Goal: Transaction & Acquisition: Purchase product/service

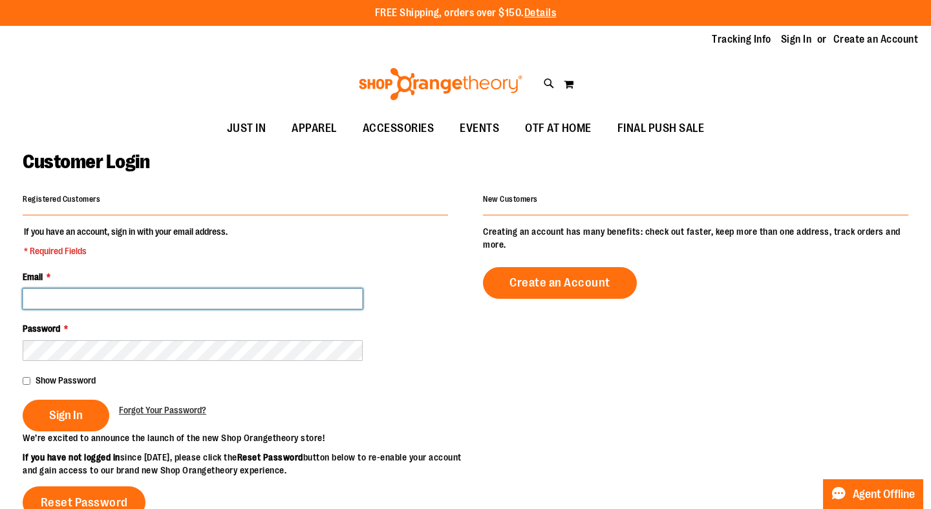
type input "**********"
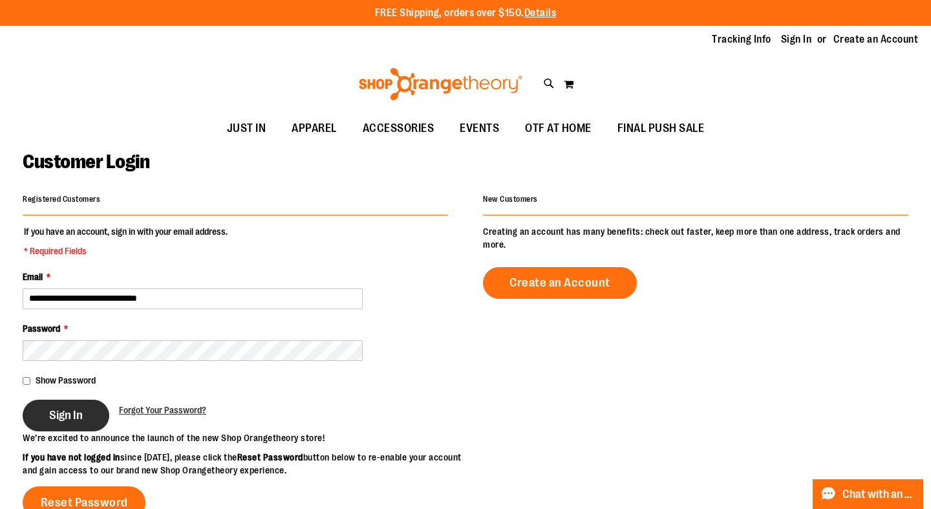
click at [59, 408] on span "Sign In" at bounding box center [66, 415] width 34 height 14
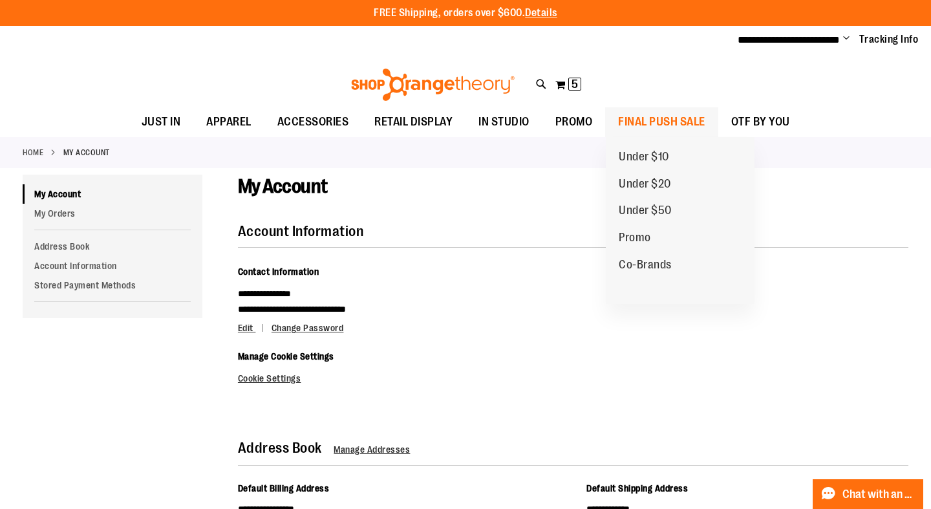
click at [641, 116] on span "FINAL PUSH SALE" at bounding box center [661, 121] width 87 height 29
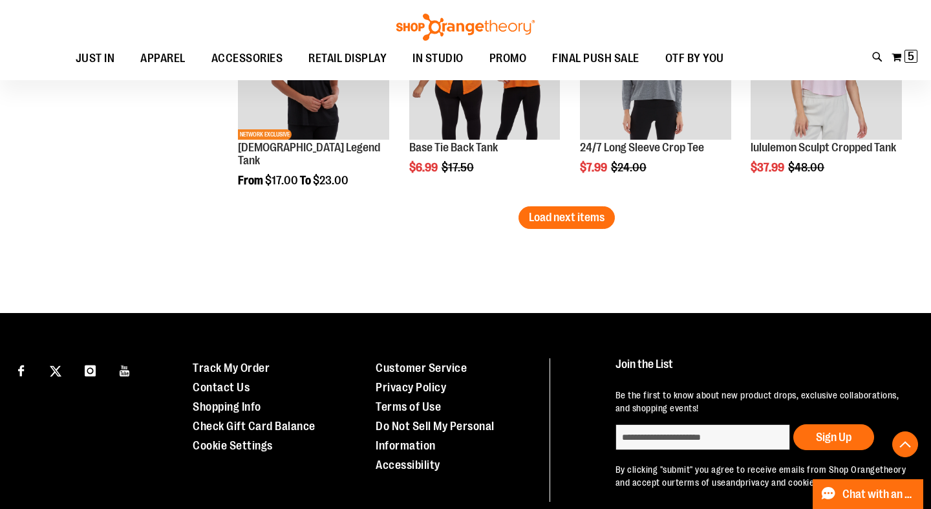
scroll to position [2063, 0]
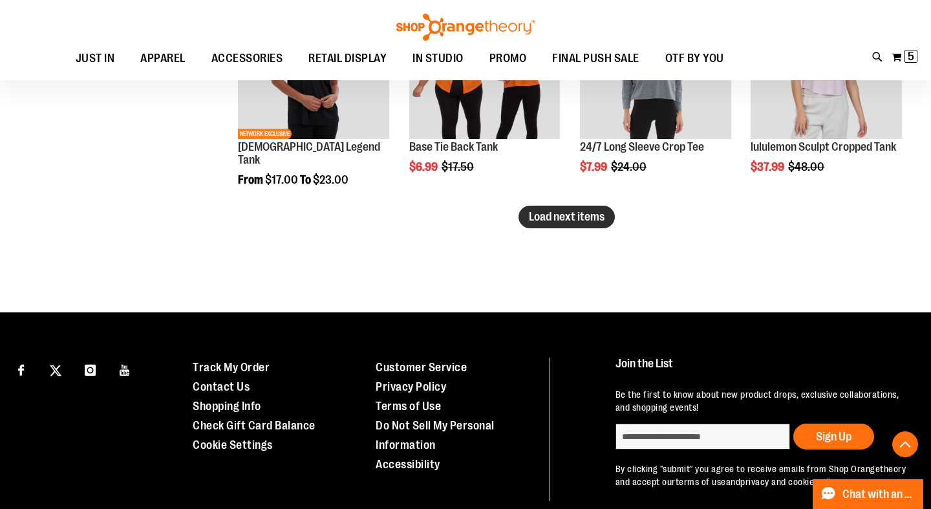
click at [586, 217] on span "Load next items" at bounding box center [567, 216] width 76 height 13
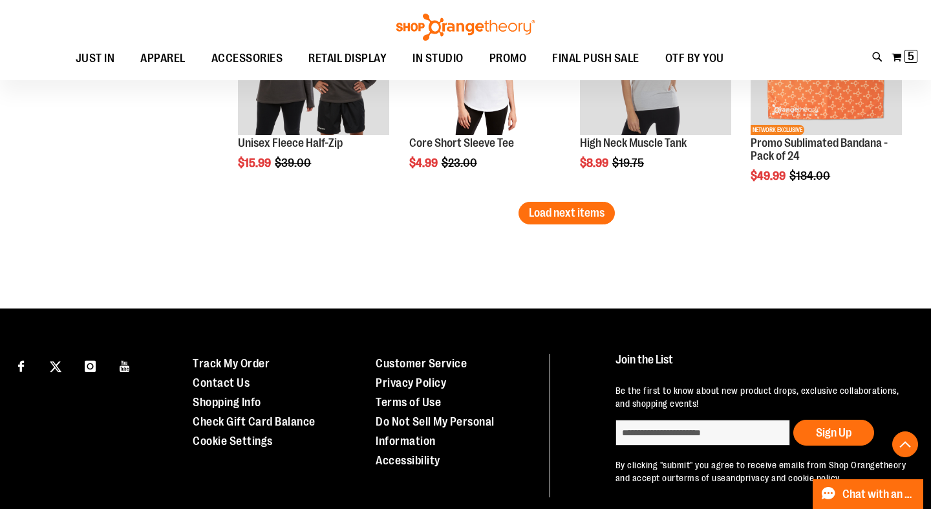
scroll to position [2745, 0]
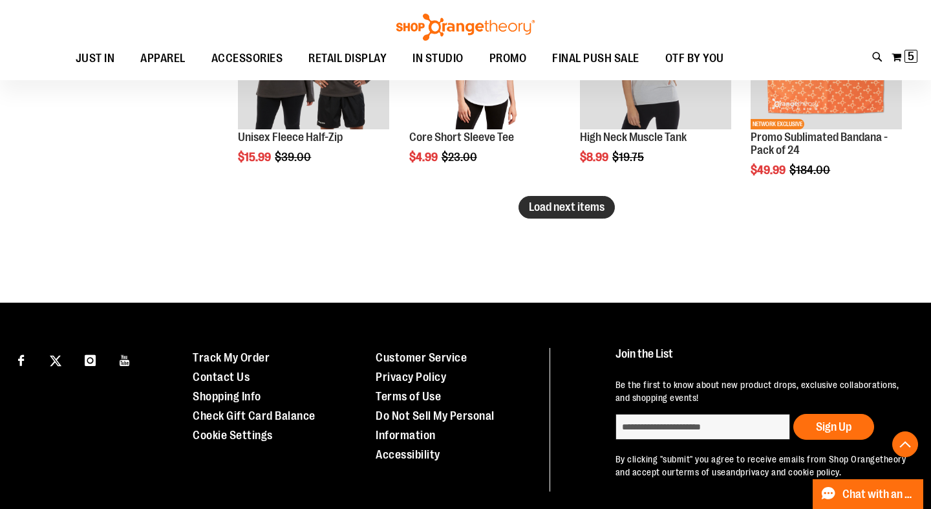
click at [595, 211] on span "Load next items" at bounding box center [567, 206] width 76 height 13
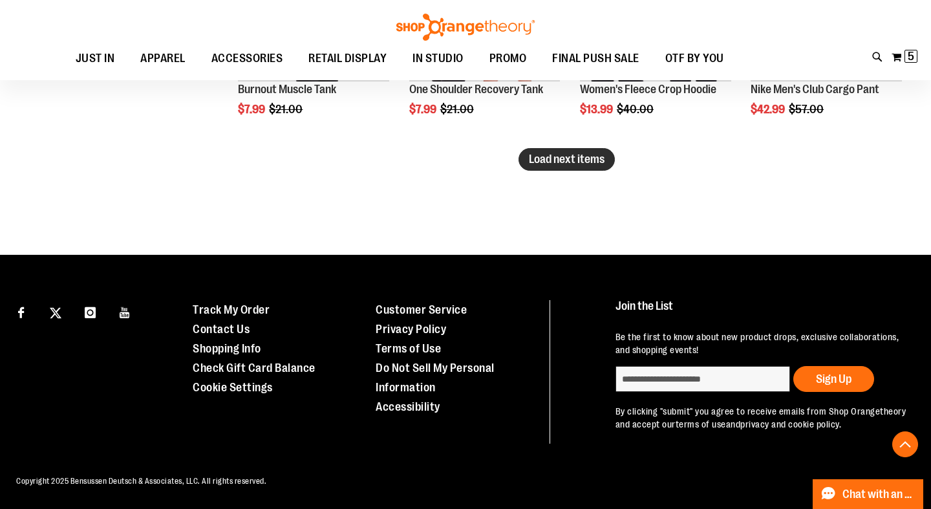
click at [549, 161] on span "Load next items" at bounding box center [567, 159] width 76 height 13
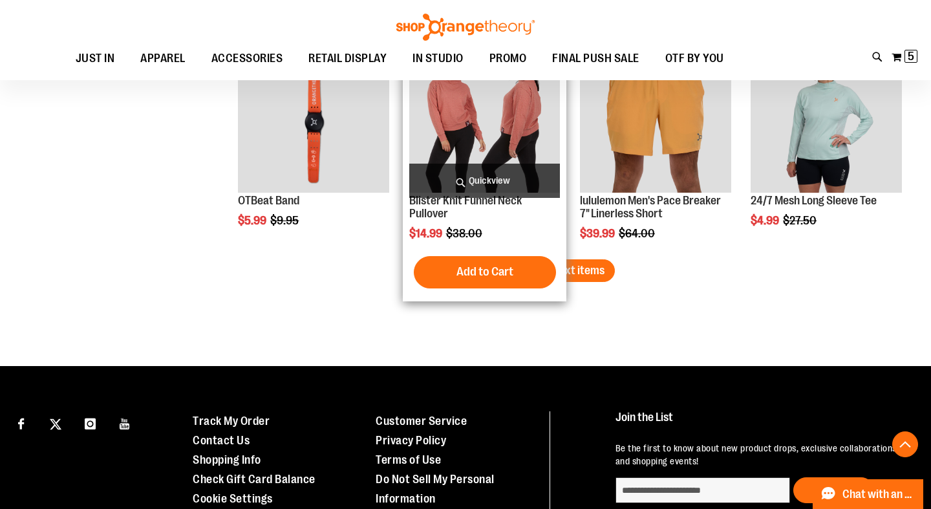
scroll to position [4034, 0]
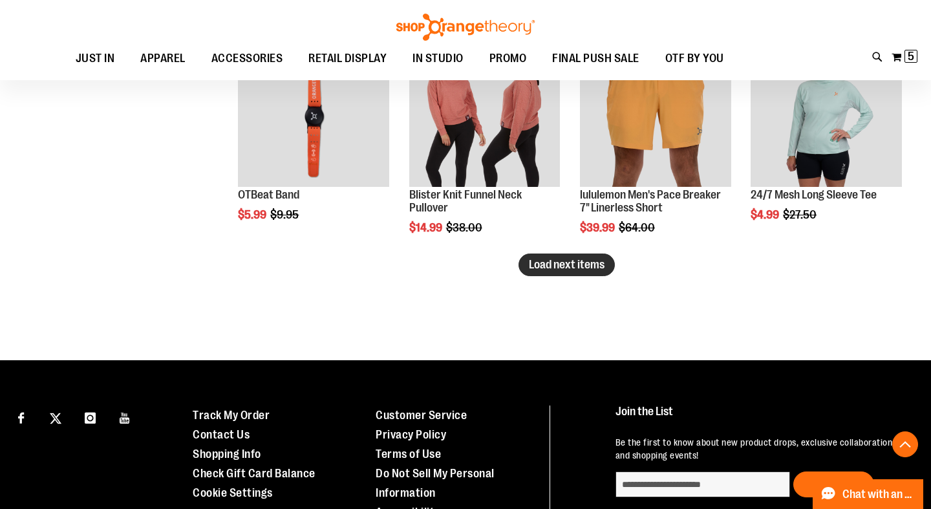
click at [580, 266] on span "Load next items" at bounding box center [567, 264] width 76 height 13
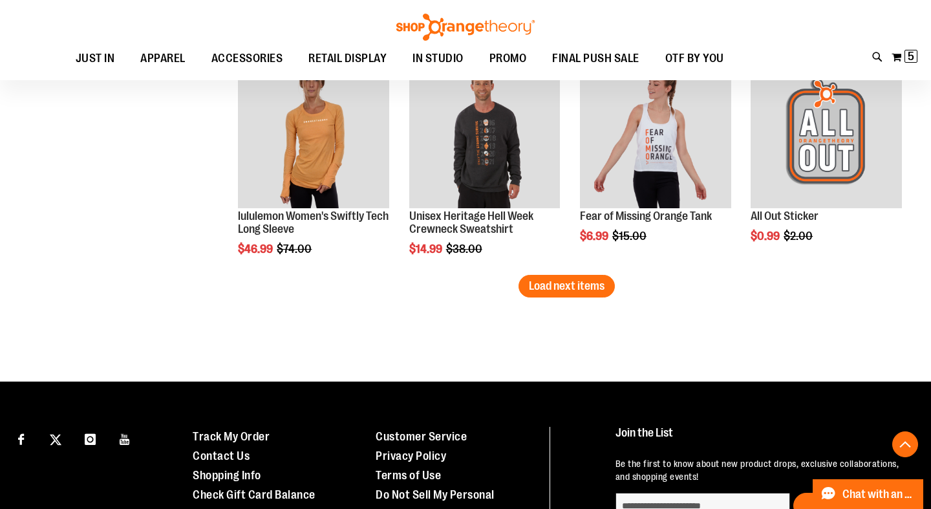
scroll to position [4701, 0]
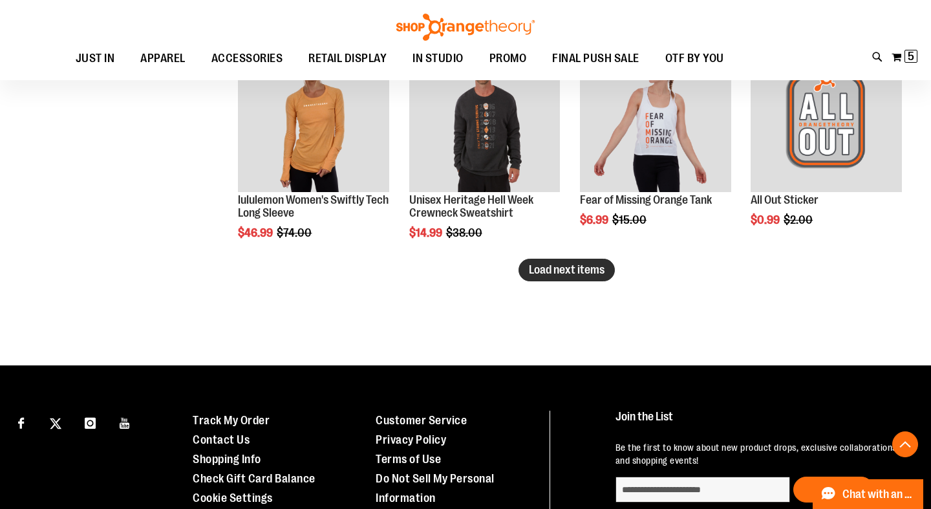
click at [564, 270] on span "Load next items" at bounding box center [567, 269] width 76 height 13
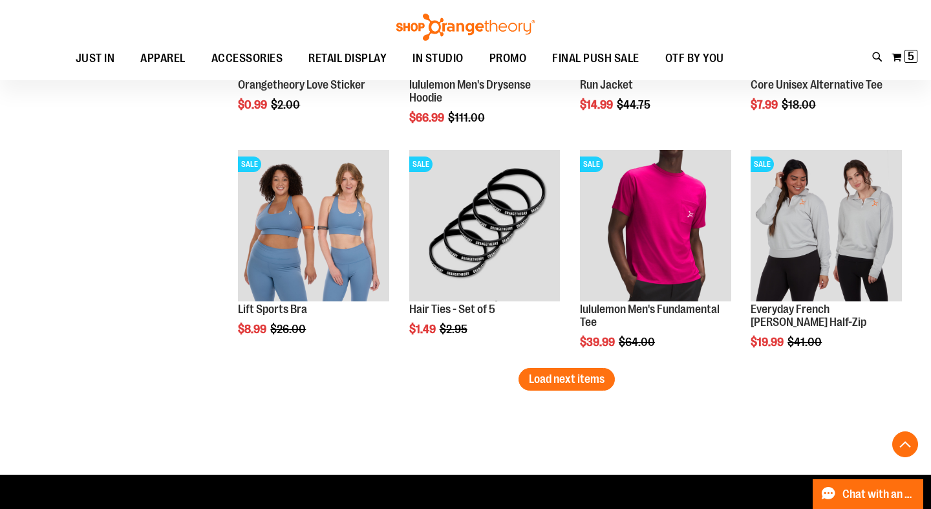
scroll to position [5279, 0]
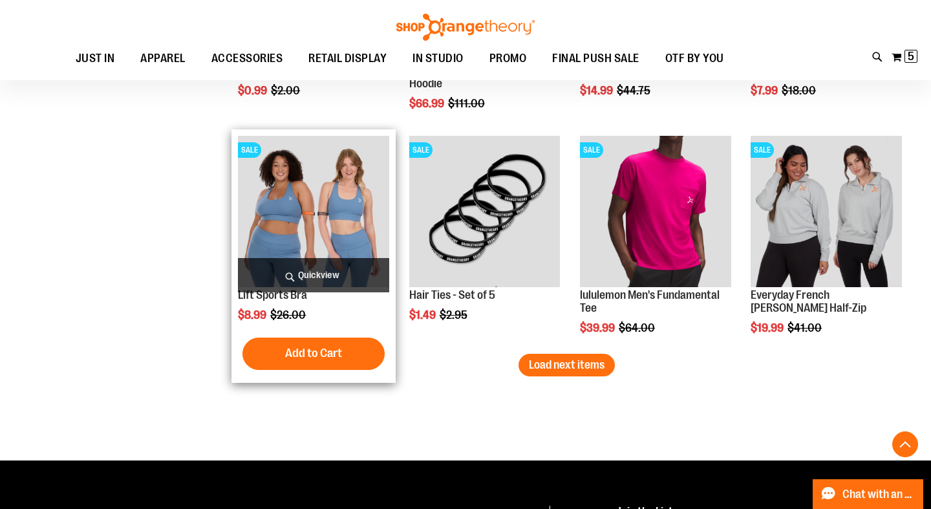
click at [326, 215] on img "product" at bounding box center [313, 211] width 151 height 151
click at [321, 346] on span "Add to Cart" at bounding box center [313, 353] width 57 height 14
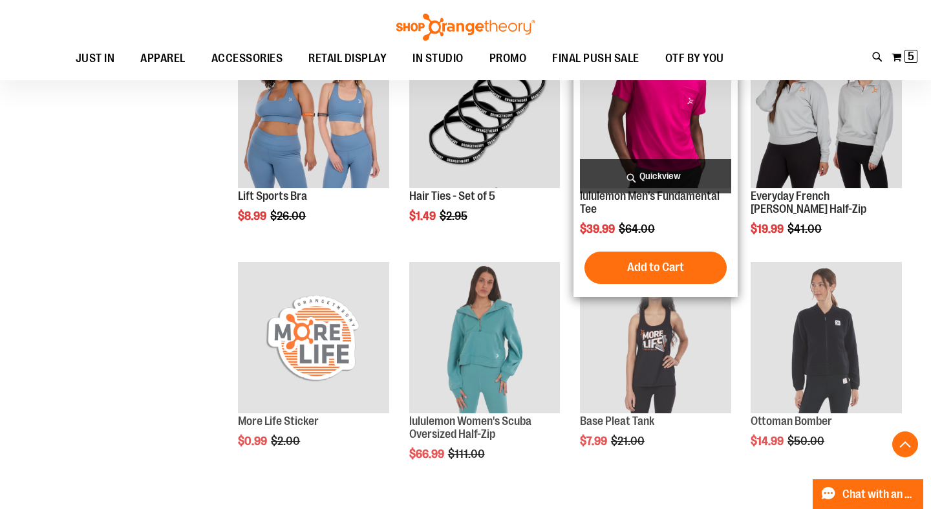
scroll to position [701, 0]
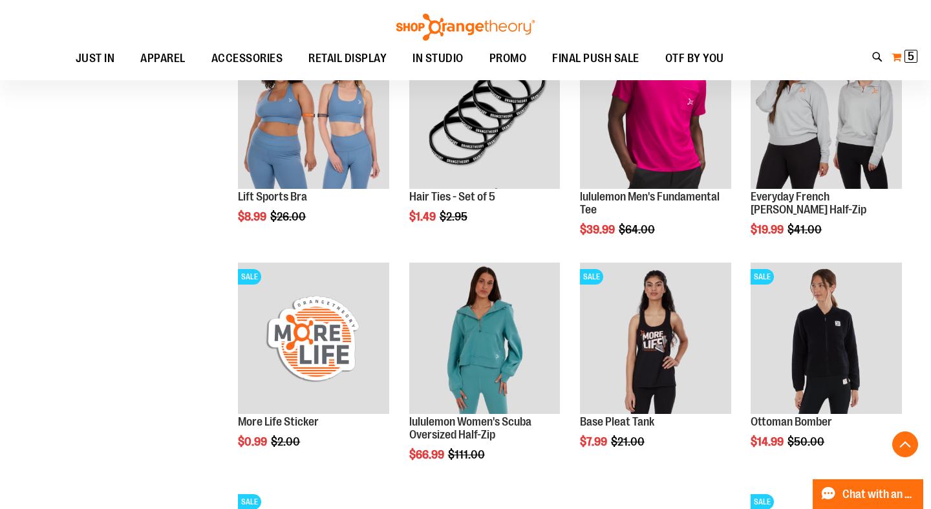
click at [913, 55] on span "5" at bounding box center [911, 56] width 6 height 13
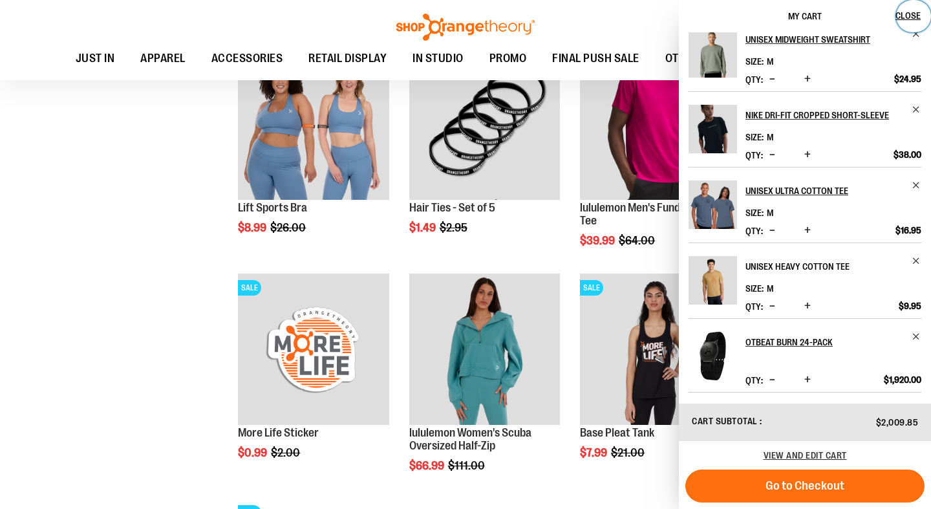
scroll to position [13, 0]
click at [914, 12] on span "Close" at bounding box center [907, 15] width 25 height 10
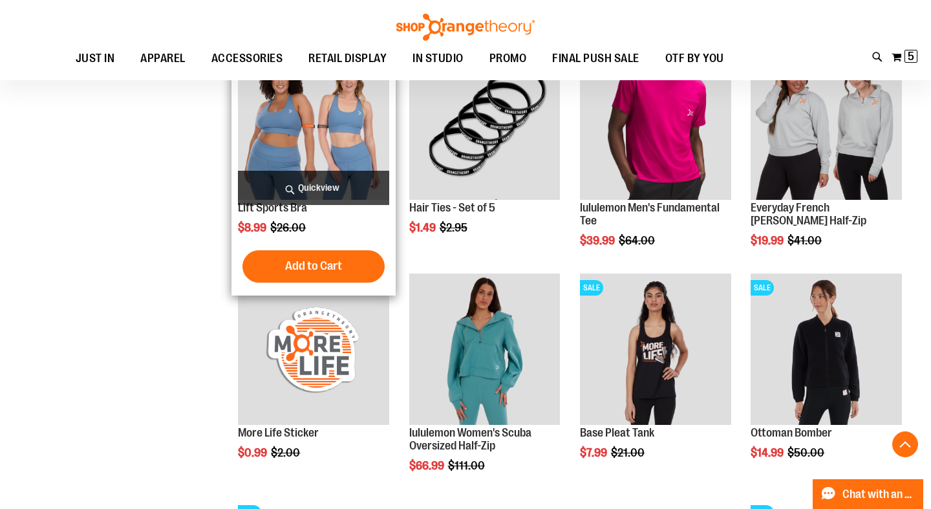
click at [334, 109] on img "product" at bounding box center [313, 123] width 151 height 151
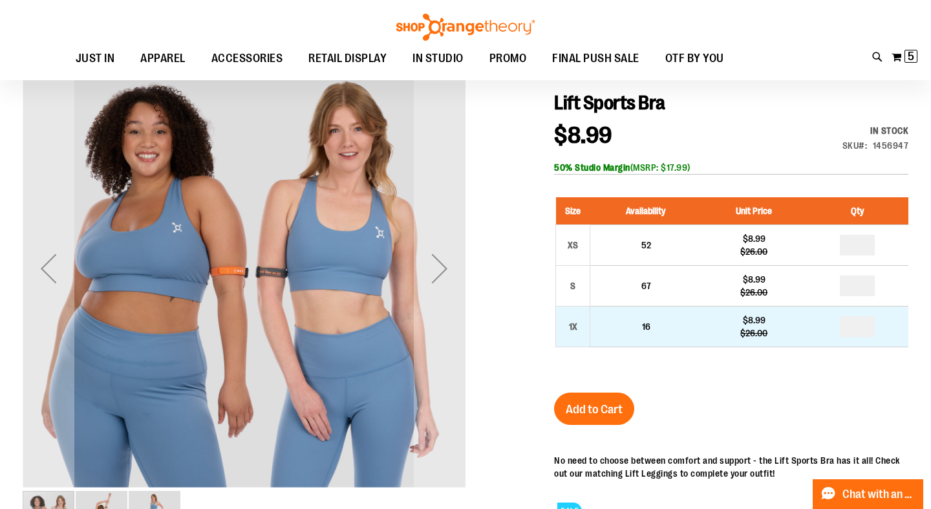
scroll to position [138, 0]
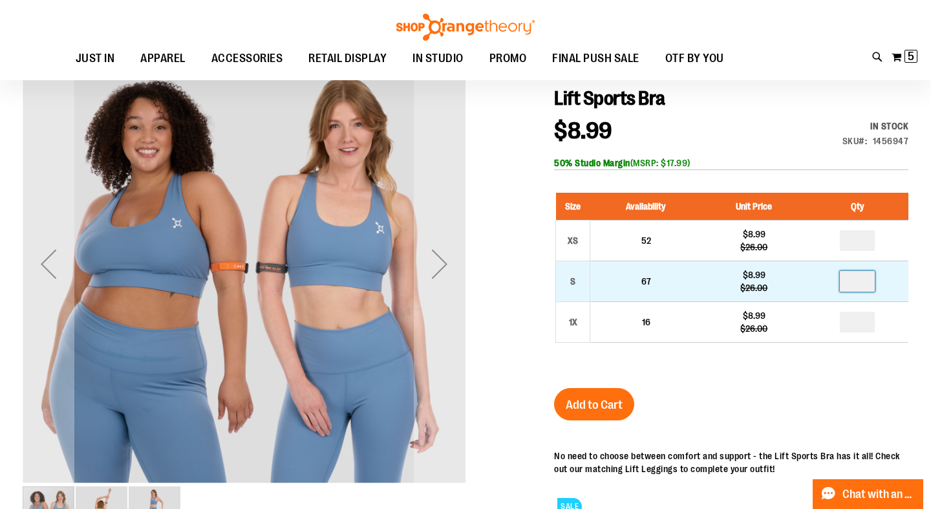
click at [868, 284] on input "number" at bounding box center [857, 281] width 35 height 21
type input "*"
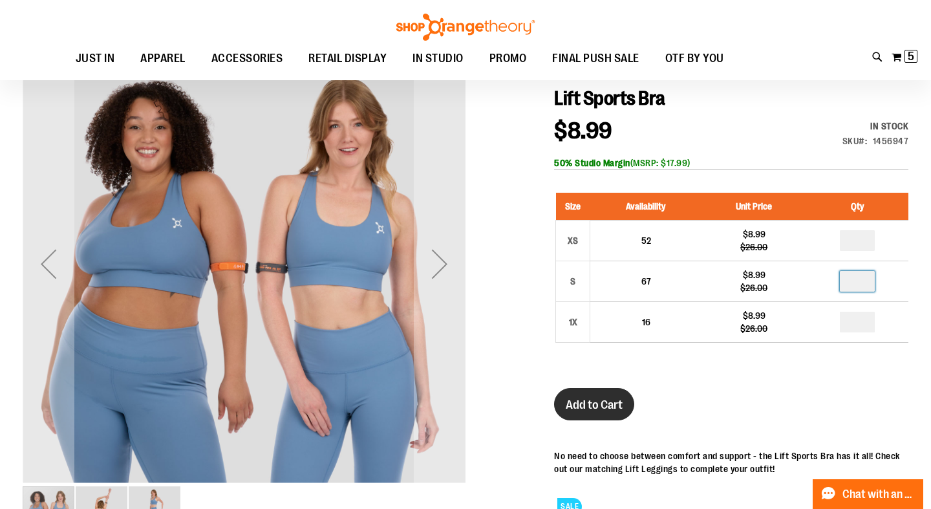
click at [595, 410] on span "Add to Cart" at bounding box center [594, 405] width 57 height 14
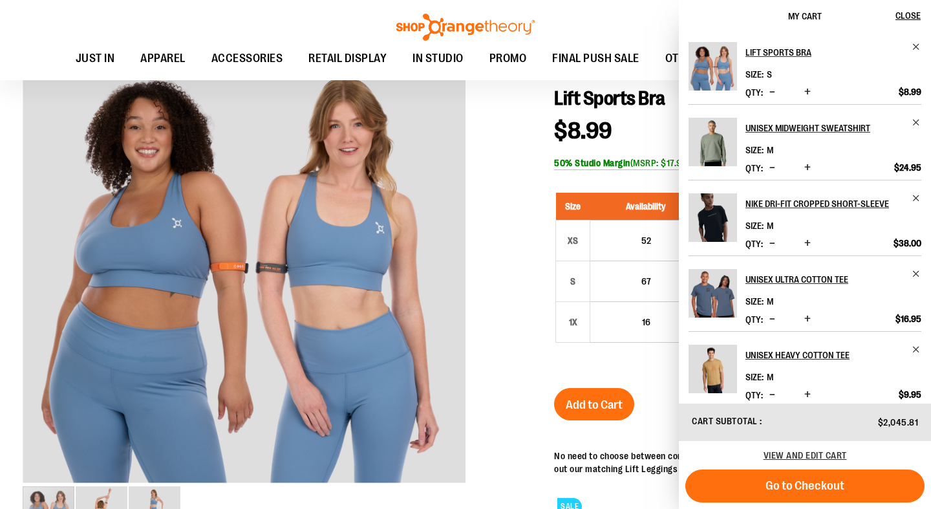
click at [635, 21] on div "Toggle Nav Search Popular Suggestions Advanced Search" at bounding box center [465, 40] width 931 height 80
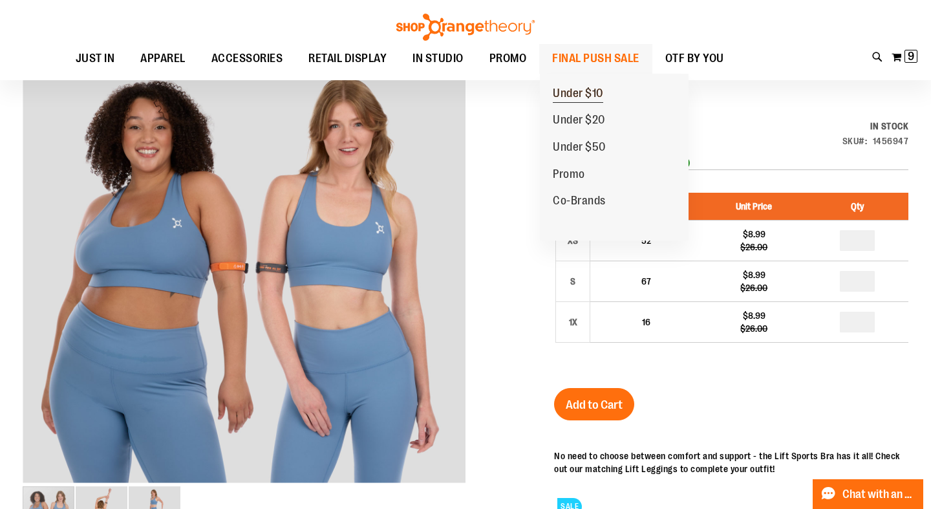
click at [574, 92] on span "Under $10" at bounding box center [578, 95] width 50 height 16
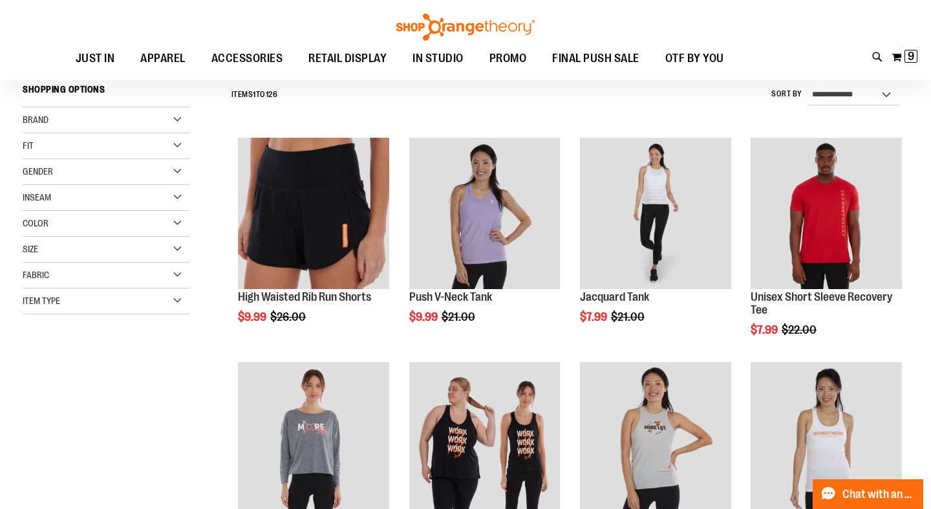
scroll to position [122, 0]
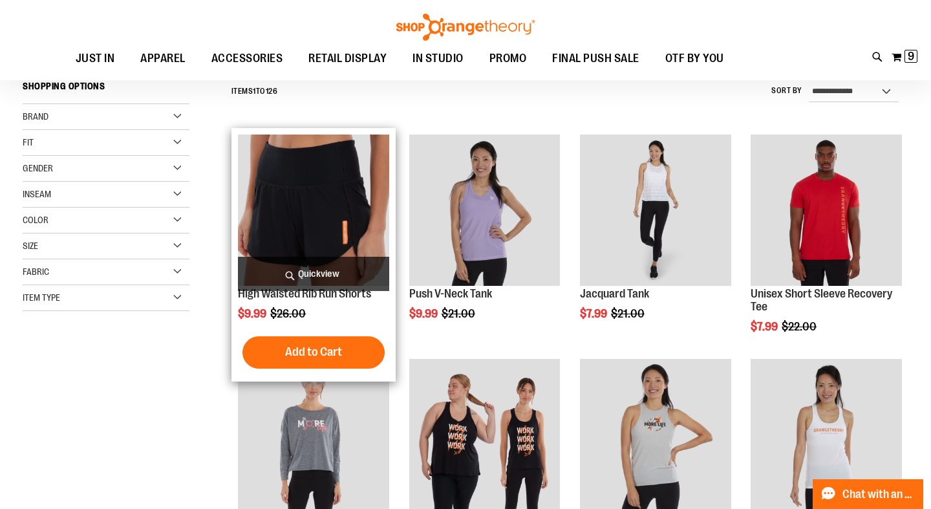
click at [309, 223] on img "product" at bounding box center [313, 209] width 151 height 151
click at [335, 274] on span "Quickview" at bounding box center [313, 274] width 151 height 34
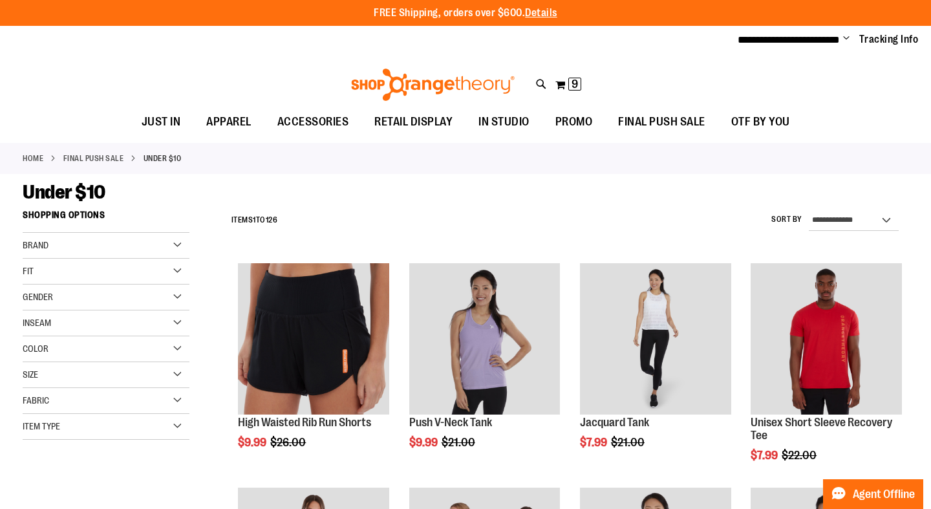
scroll to position [122, 0]
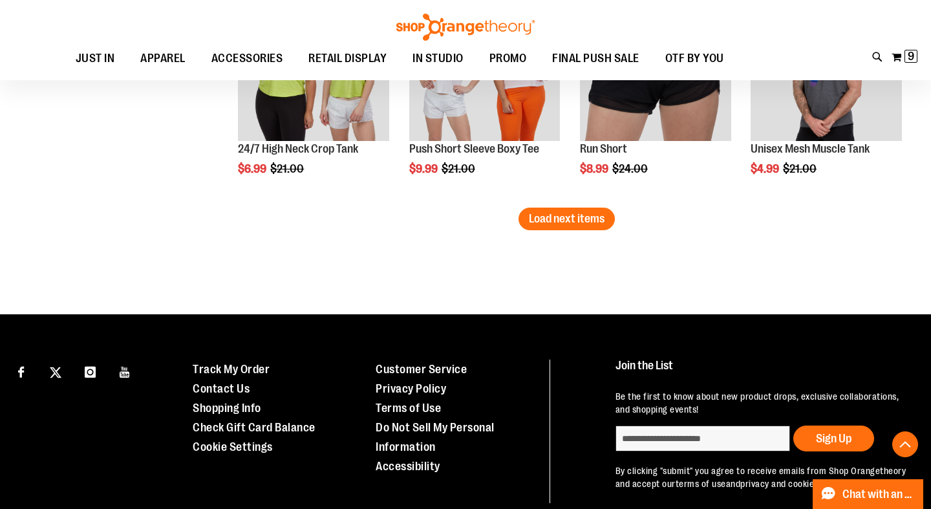
scroll to position [2047, 0]
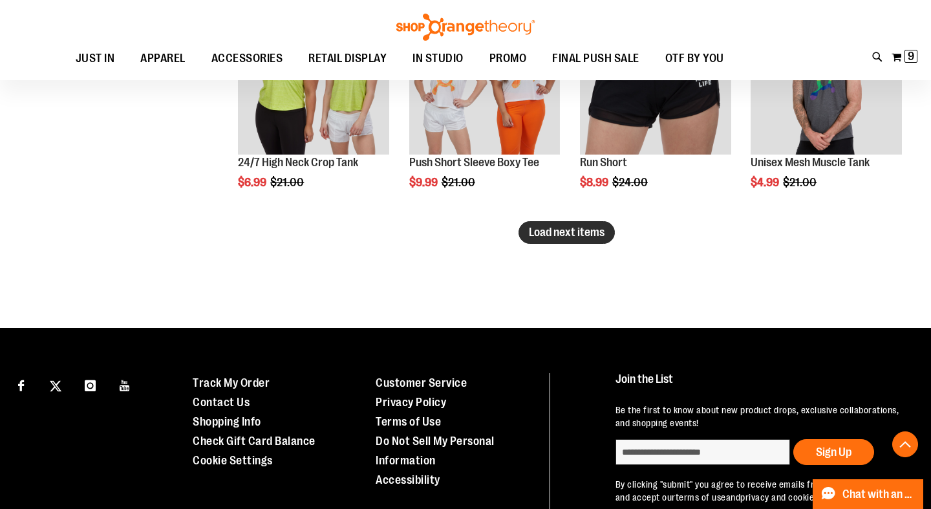
click at [540, 233] on span "Load next items" at bounding box center [567, 232] width 76 height 13
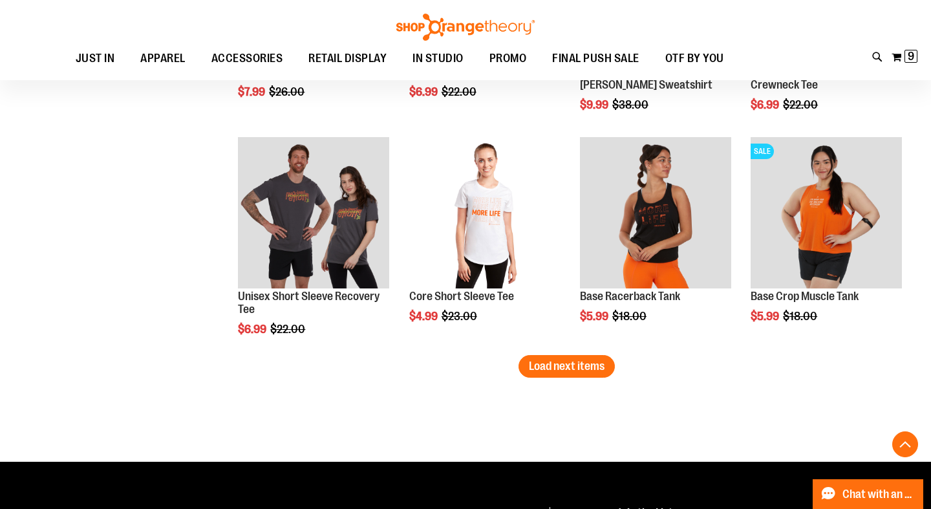
scroll to position [2588, 0]
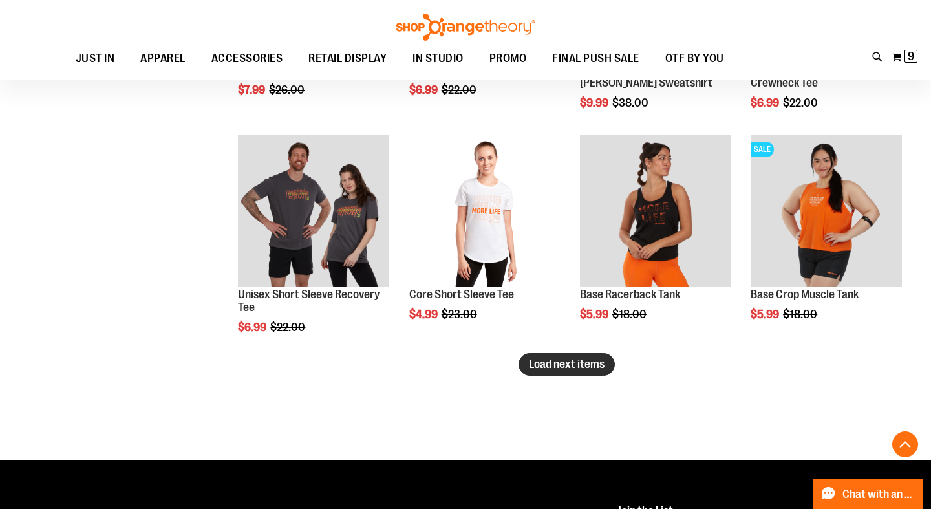
click at [547, 365] on span "Load next items" at bounding box center [567, 363] width 76 height 13
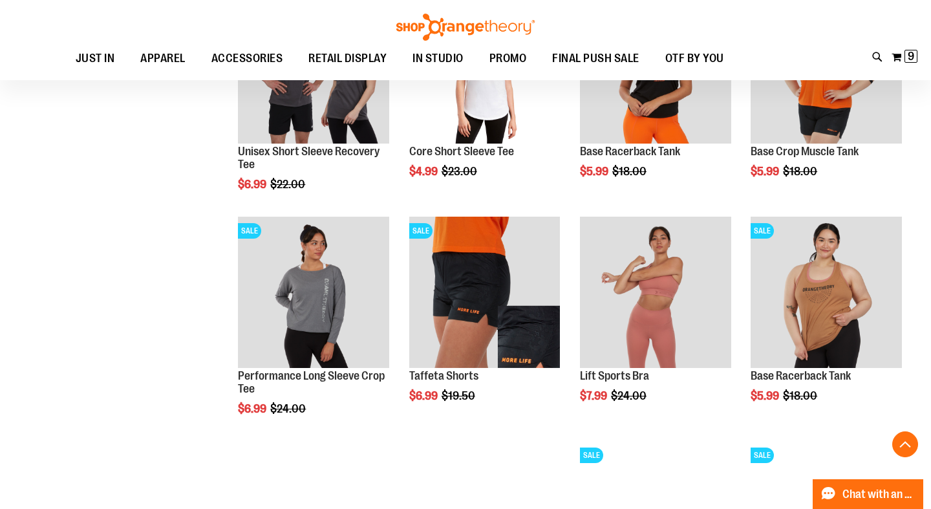
scroll to position [2736, 0]
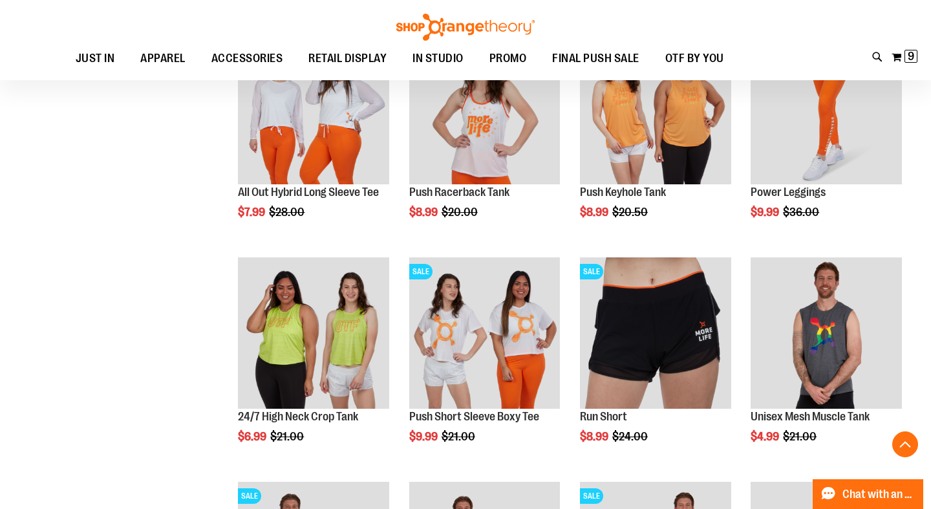
scroll to position [1776, 0]
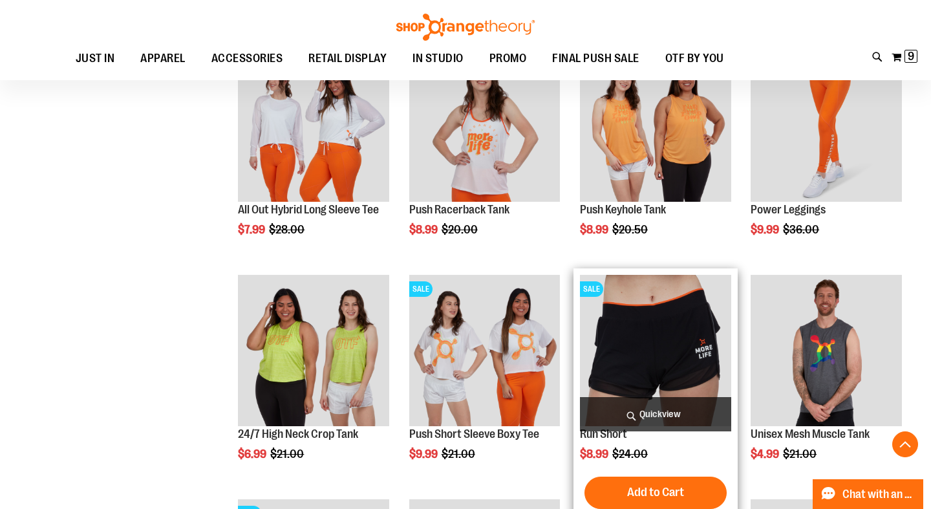
click at [652, 413] on span "Quickview" at bounding box center [655, 414] width 151 height 34
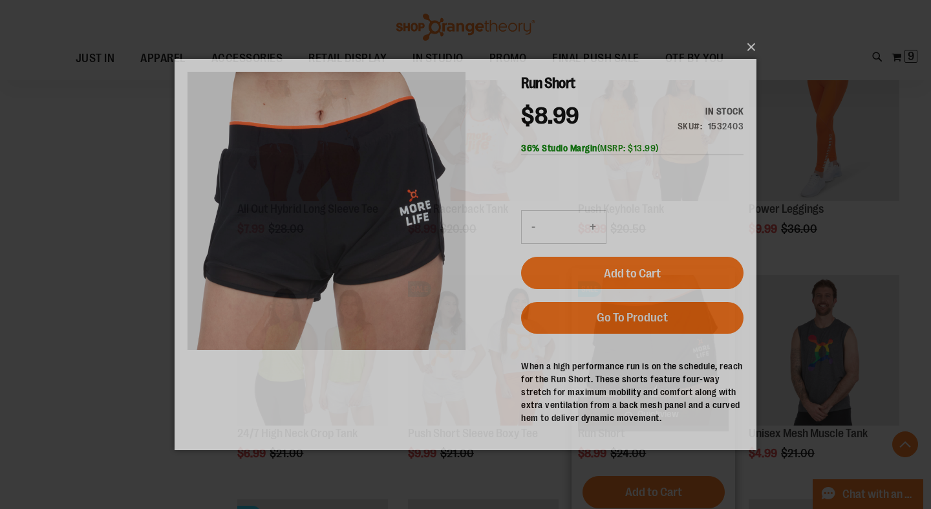
scroll to position [0, 0]
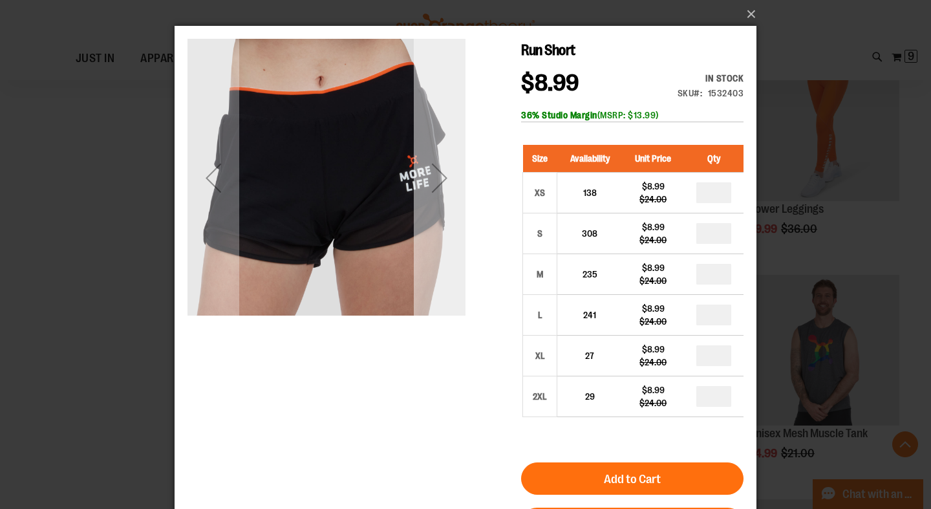
click at [428, 172] on div "Next" at bounding box center [440, 178] width 52 height 52
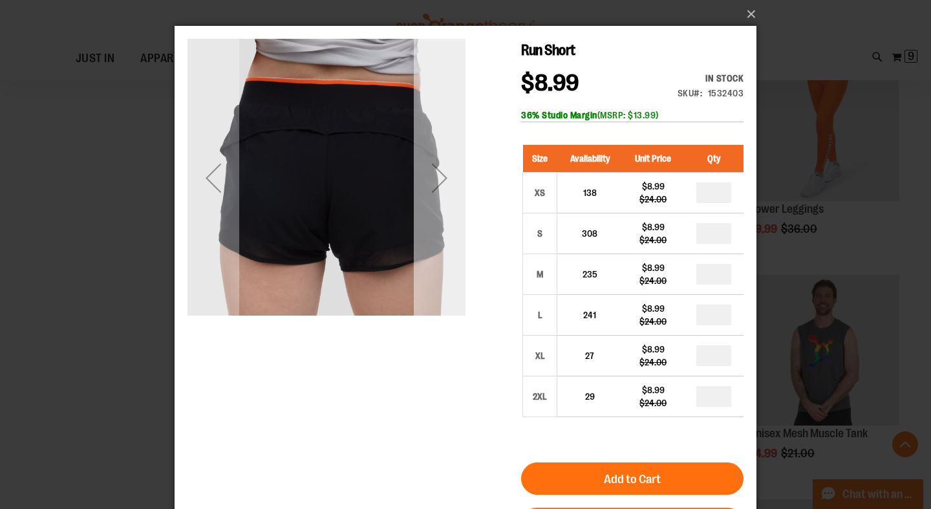
click at [428, 171] on div "Next" at bounding box center [440, 178] width 52 height 52
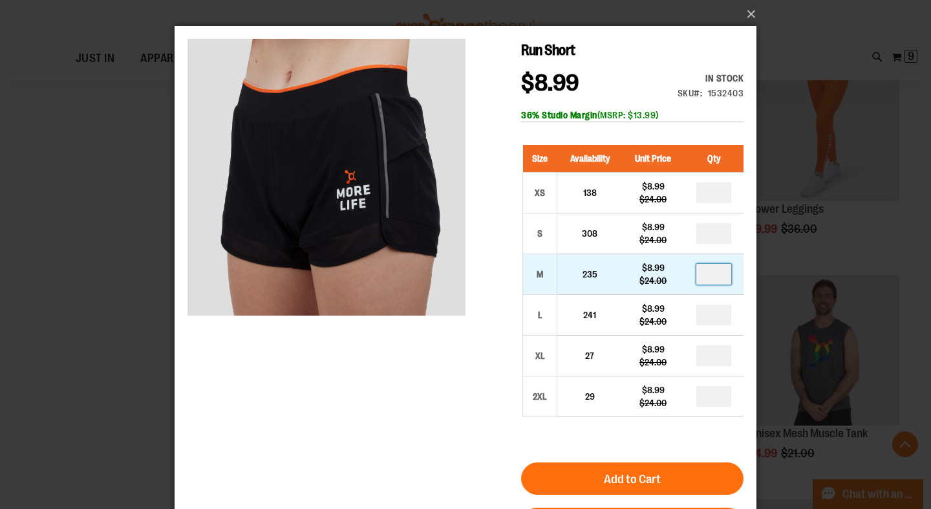
click at [725, 275] on input "number" at bounding box center [713, 274] width 35 height 21
type input "*"
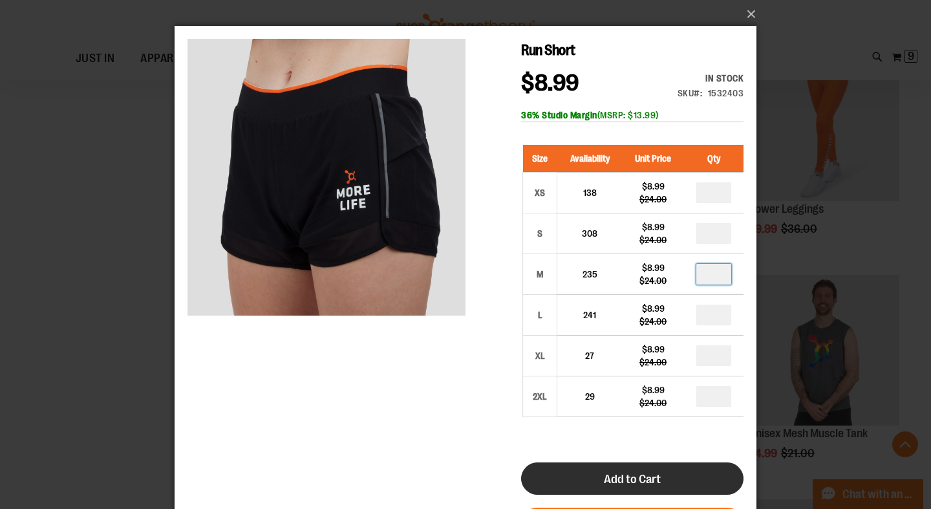
click at [655, 481] on span "Add to Cart" at bounding box center [632, 479] width 57 height 14
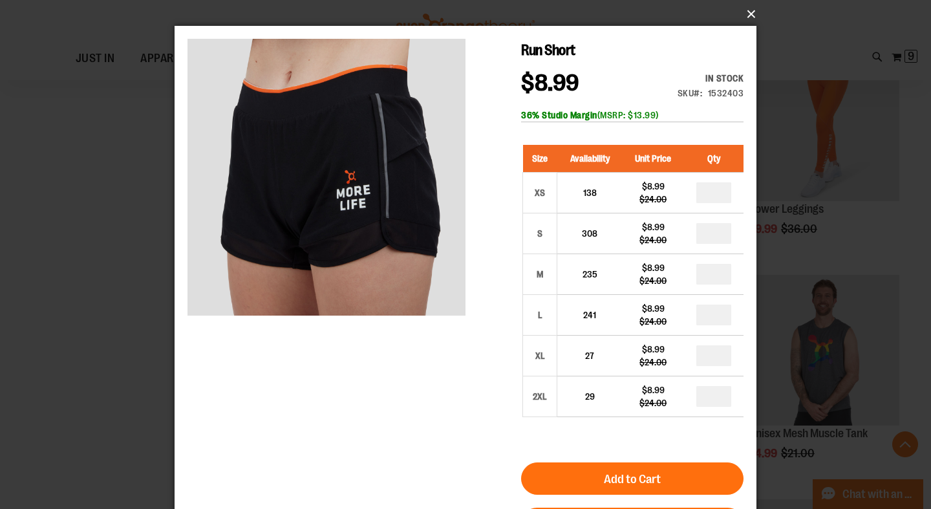
click at [752, 11] on button "×" at bounding box center [469, 14] width 582 height 28
click at [749, 15] on button "×" at bounding box center [469, 14] width 582 height 28
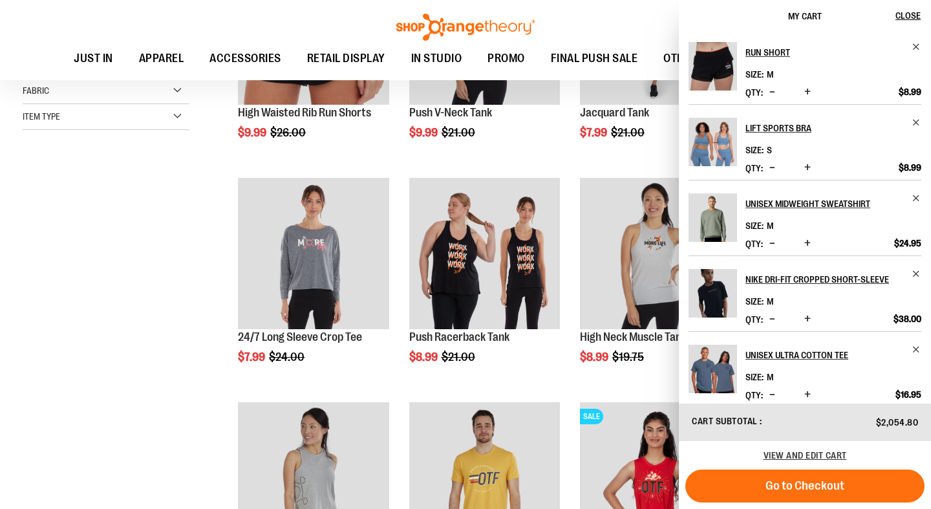
scroll to position [429, 0]
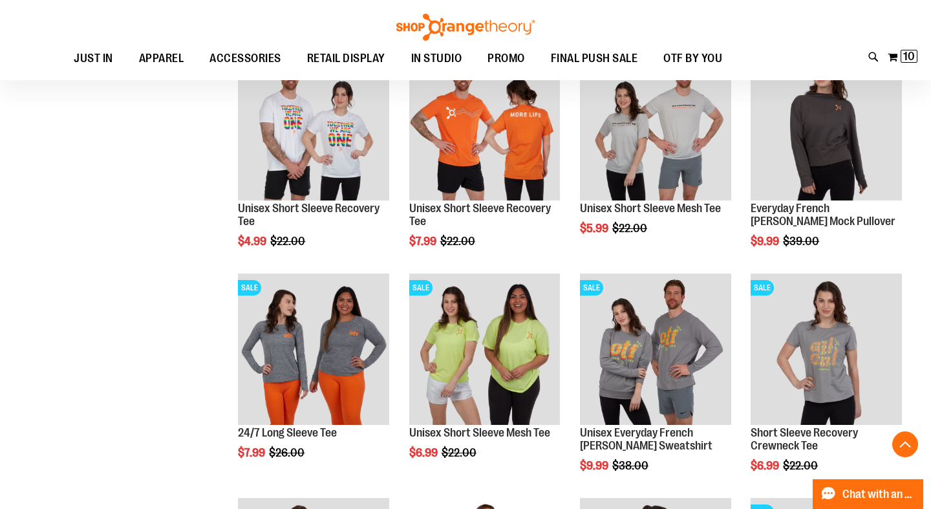
scroll to position [2226, 0]
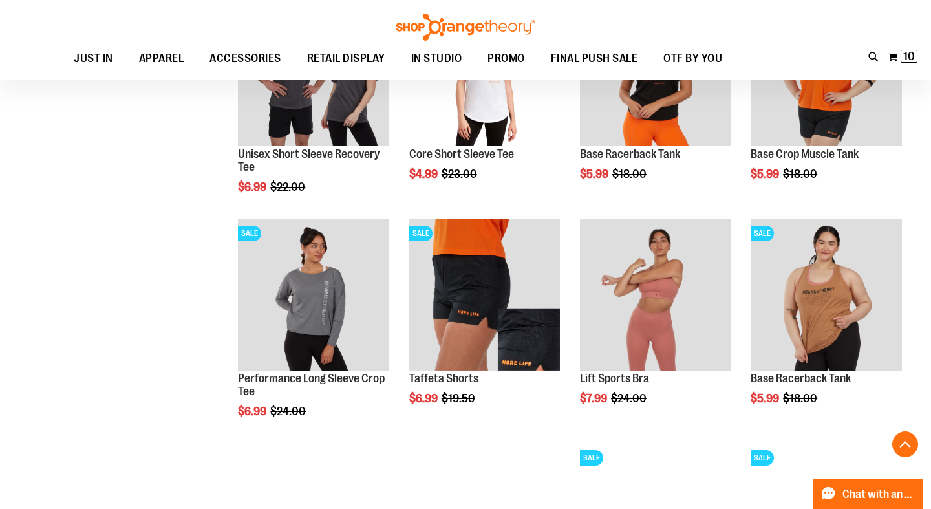
scroll to position [2732, 0]
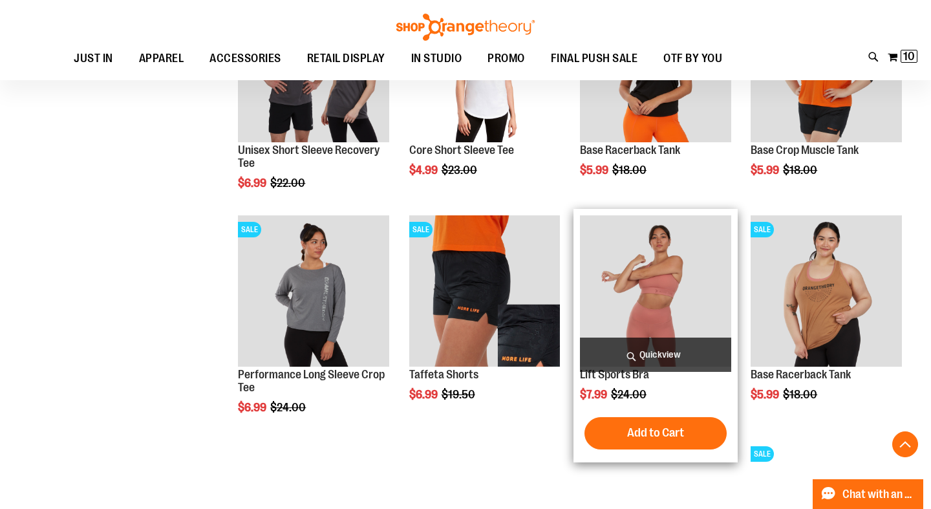
click at [657, 276] on img "product" at bounding box center [655, 290] width 151 height 151
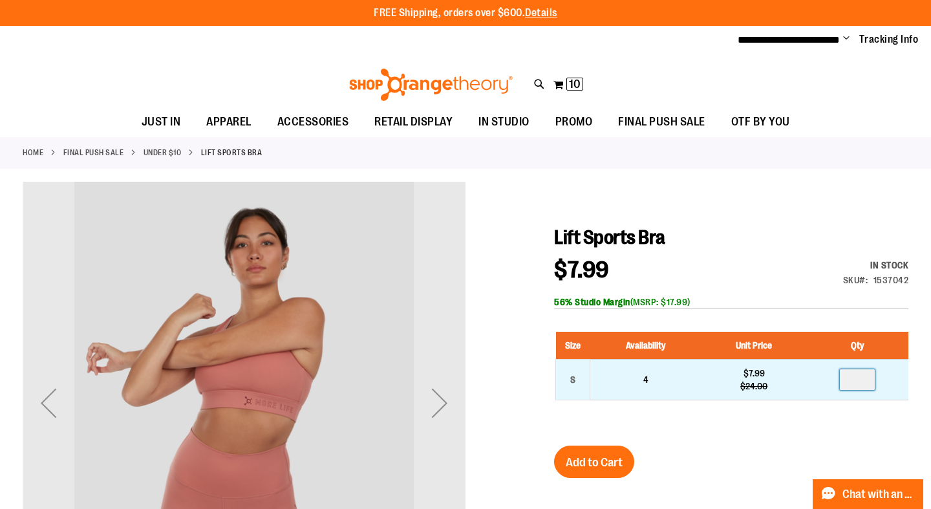
click at [871, 378] on input "number" at bounding box center [857, 379] width 35 height 21
type input "*"
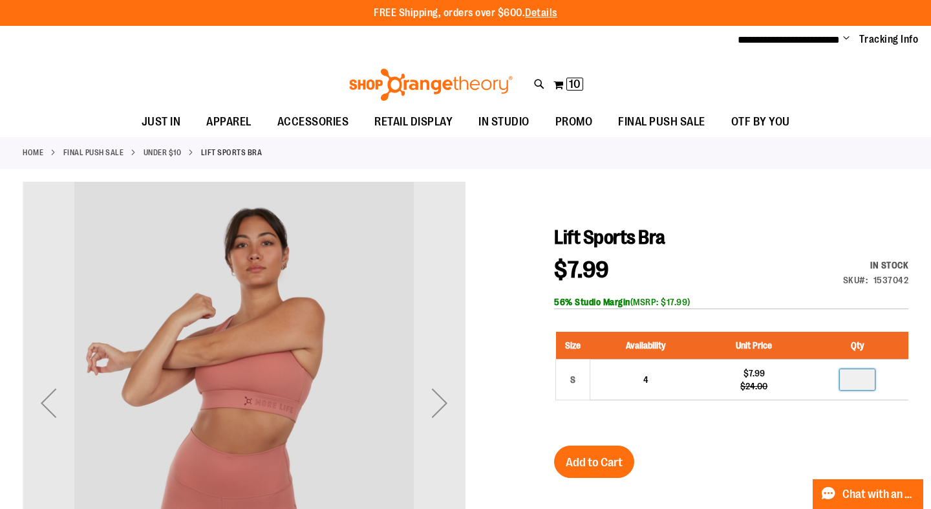
click at [600, 465] on span "Add to Cart" at bounding box center [594, 462] width 57 height 14
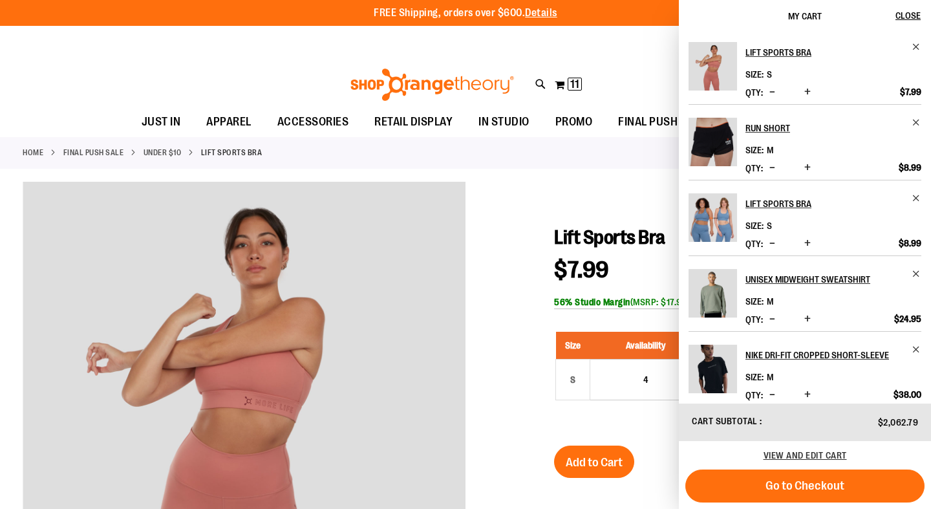
click at [95, 59] on div "Toggle Nav Search Popular Suggestions Advanced Search" at bounding box center [465, 81] width 931 height 52
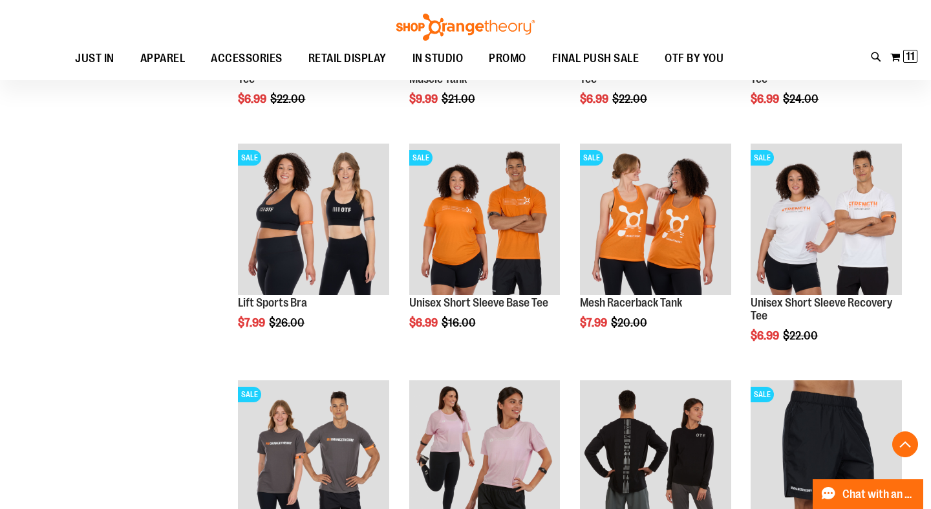
scroll to position [736, 0]
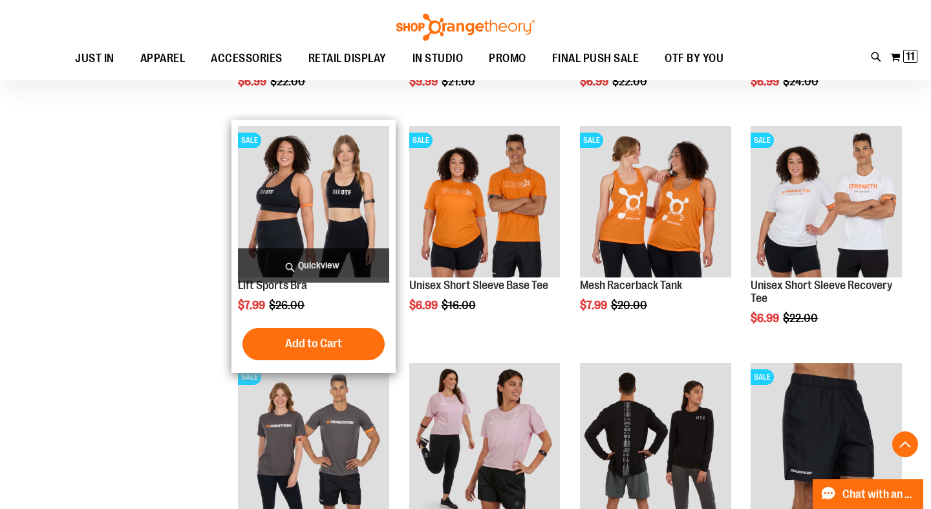
click at [300, 229] on img "product" at bounding box center [313, 201] width 151 height 151
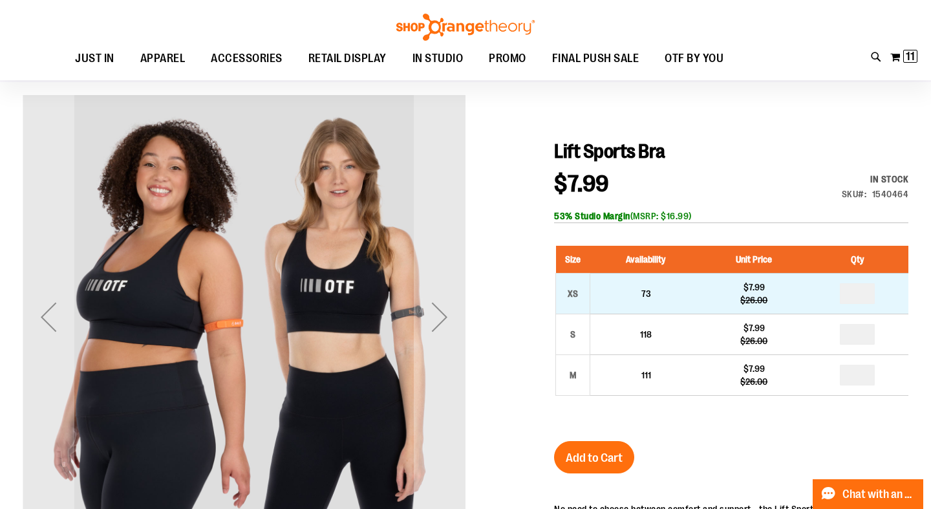
scroll to position [90, 0]
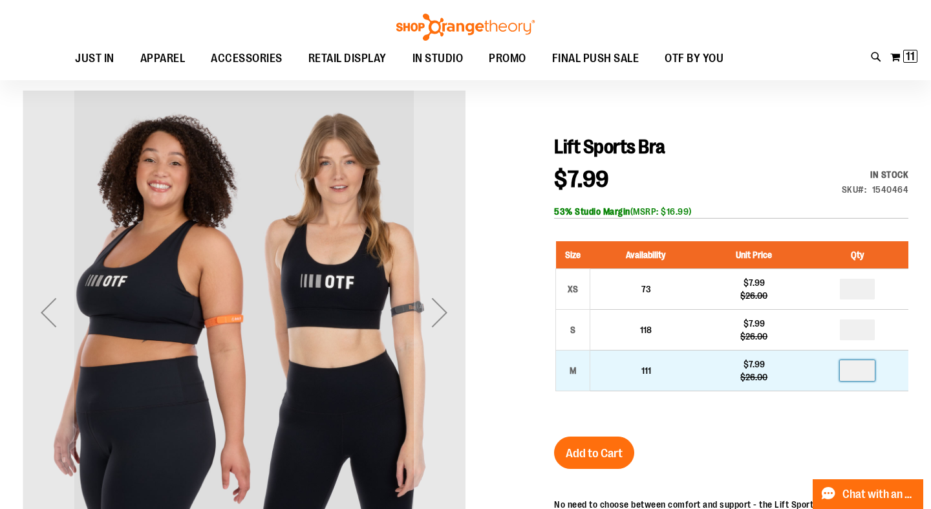
click at [867, 371] on input "number" at bounding box center [857, 370] width 35 height 21
type input "*"
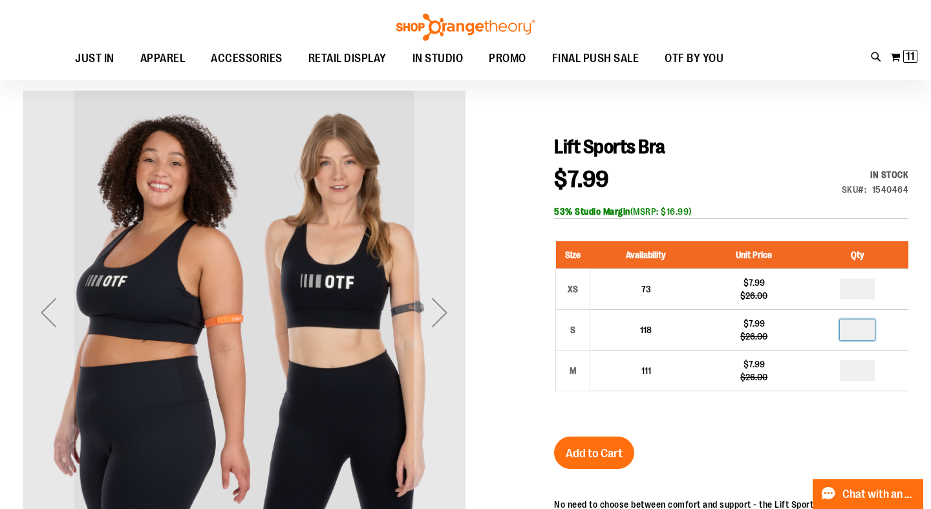
click at [866, 332] on input "number" at bounding box center [857, 329] width 35 height 21
type input "*"
click at [595, 451] on span "Add to Cart" at bounding box center [594, 453] width 57 height 14
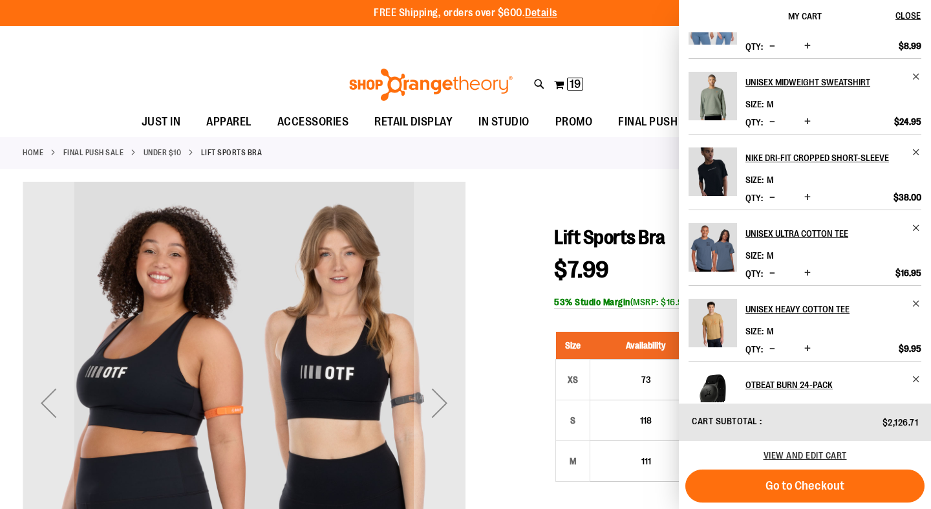
scroll to position [349, 0]
click at [917, 149] on span "Remove item" at bounding box center [916, 152] width 10 height 10
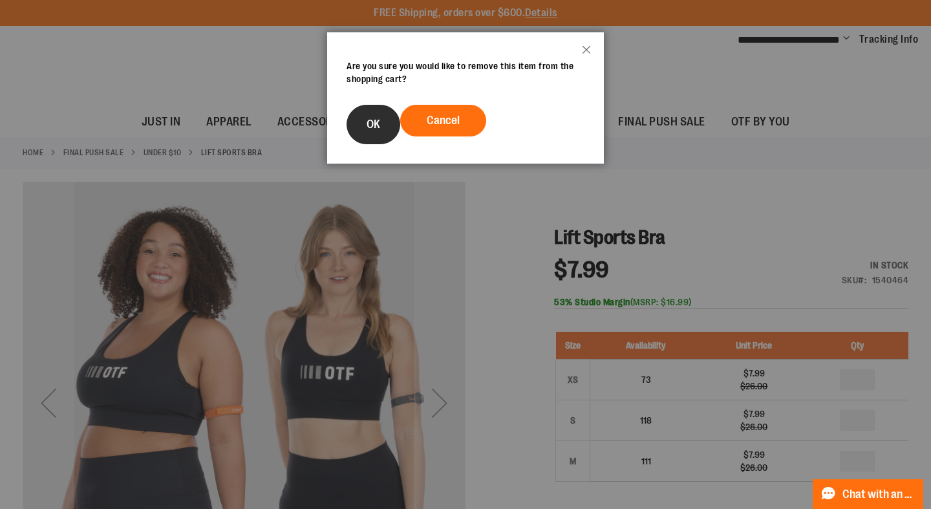
click at [368, 126] on span "OK" at bounding box center [374, 124] width 14 height 13
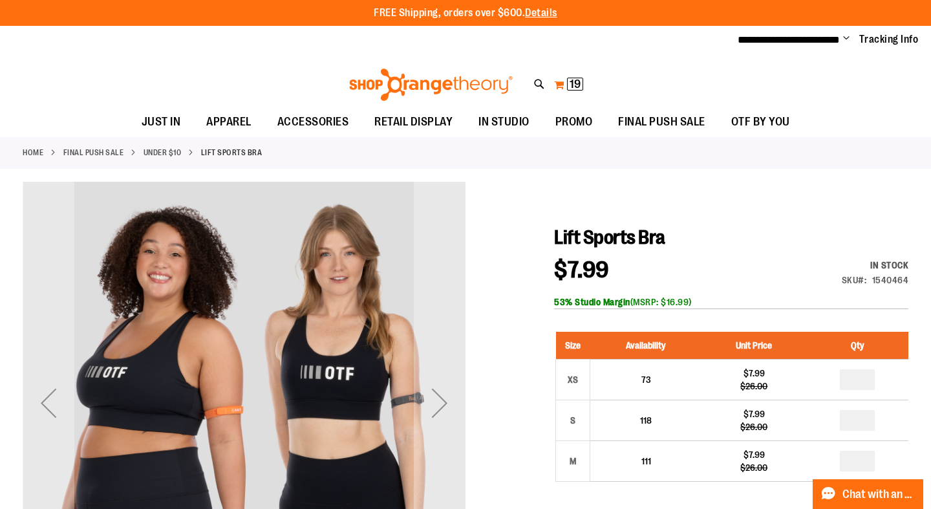
click at [573, 87] on span "19" at bounding box center [574, 84] width 11 height 13
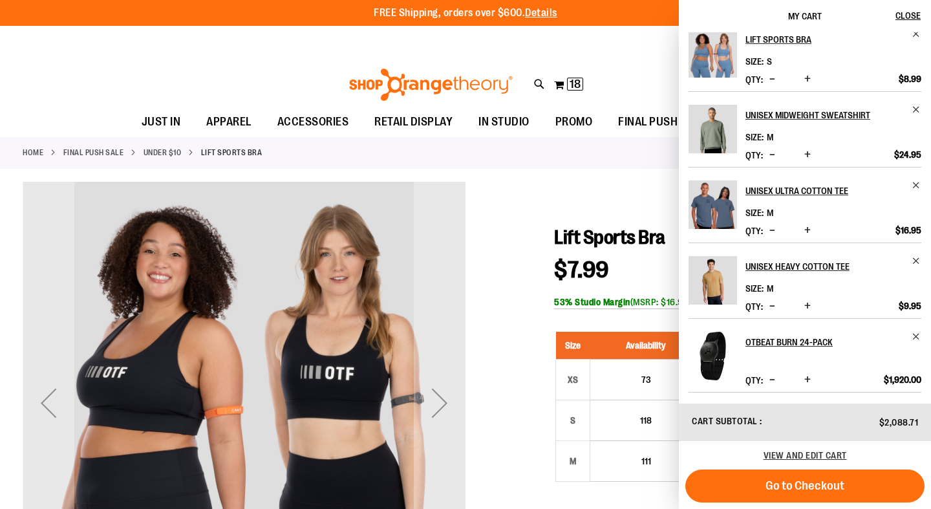
scroll to position [315, 0]
click at [716, 207] on img "Product" at bounding box center [712, 204] width 48 height 48
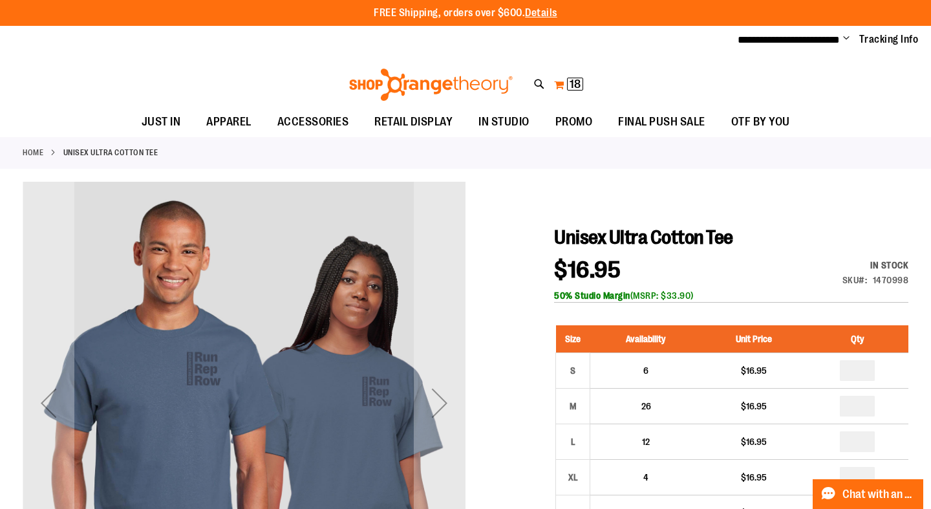
click at [573, 88] on span "18" at bounding box center [574, 84] width 11 height 13
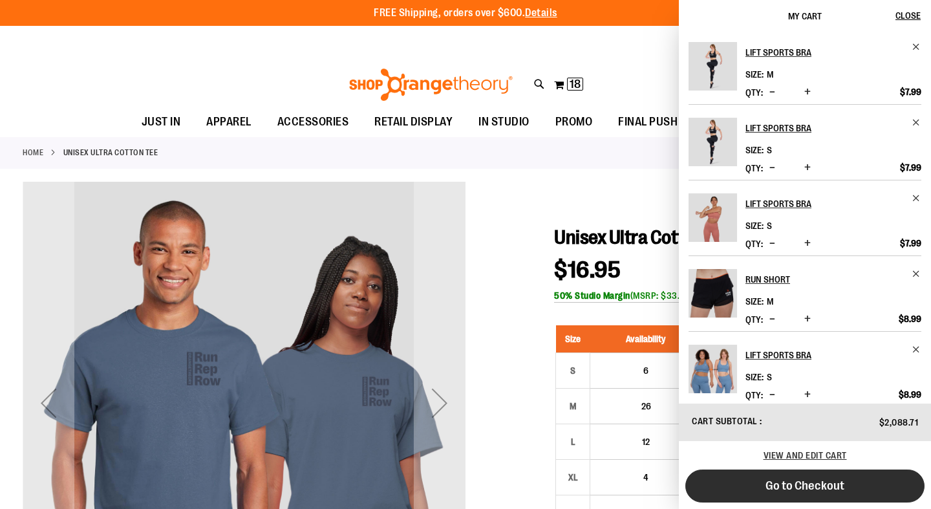
click at [785, 487] on span "Go to Checkout" at bounding box center [804, 485] width 79 height 14
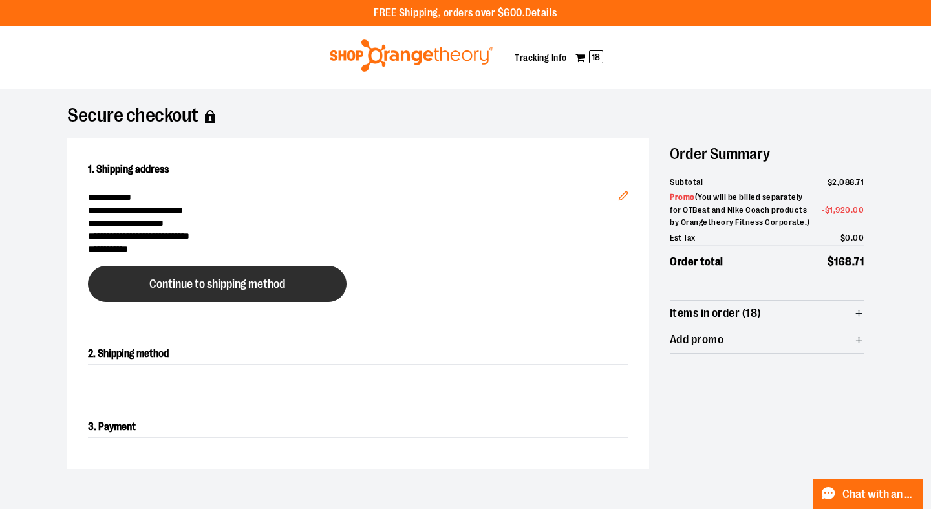
click at [310, 284] on button "Continue to shipping method" at bounding box center [217, 284] width 259 height 36
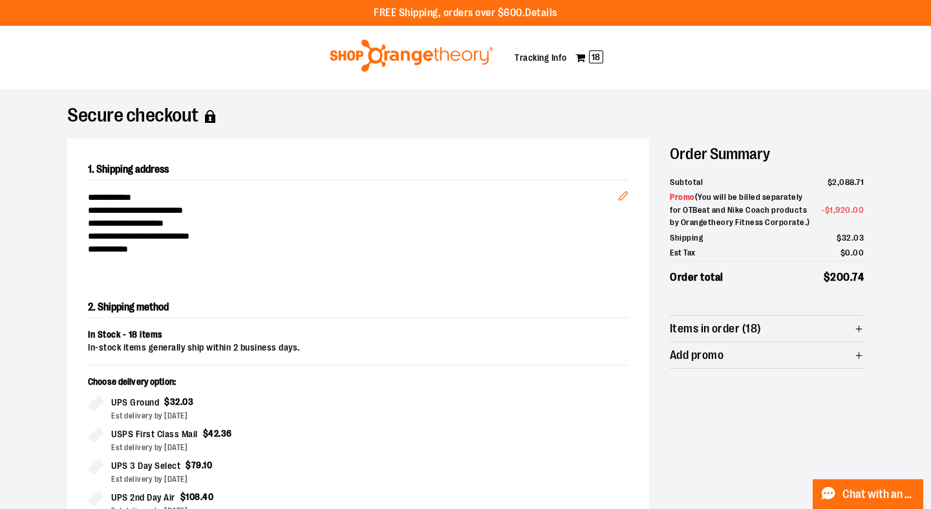
scroll to position [220, 0]
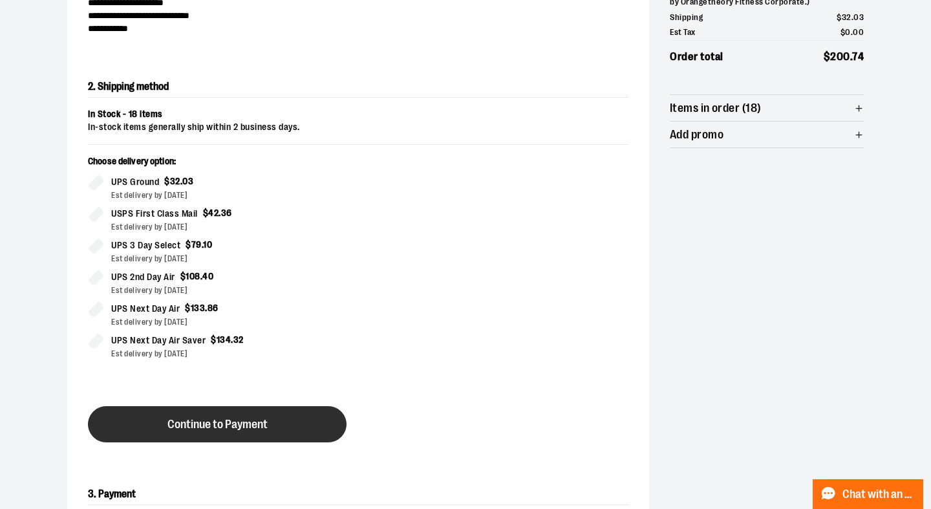
click at [253, 430] on span "Continue to Payment" at bounding box center [217, 424] width 100 height 12
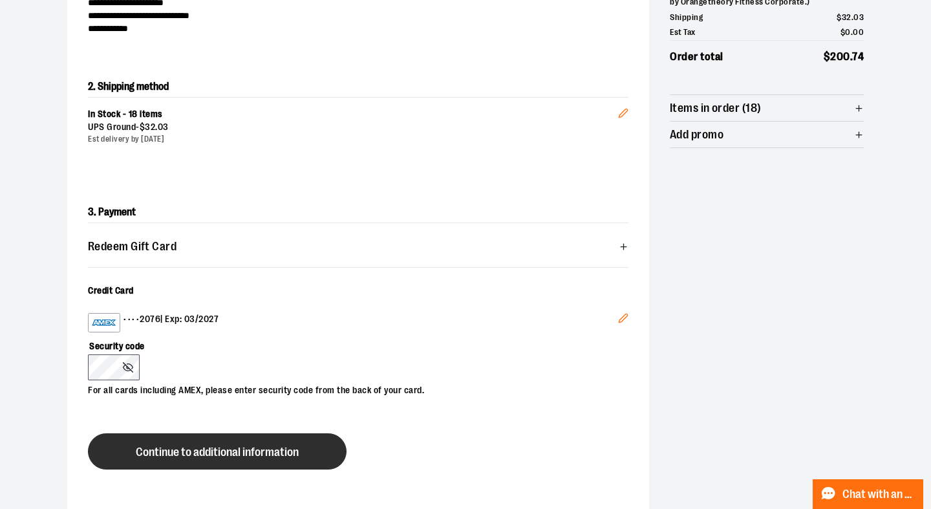
click at [225, 449] on span "Continue to additional information" at bounding box center [217, 452] width 163 height 12
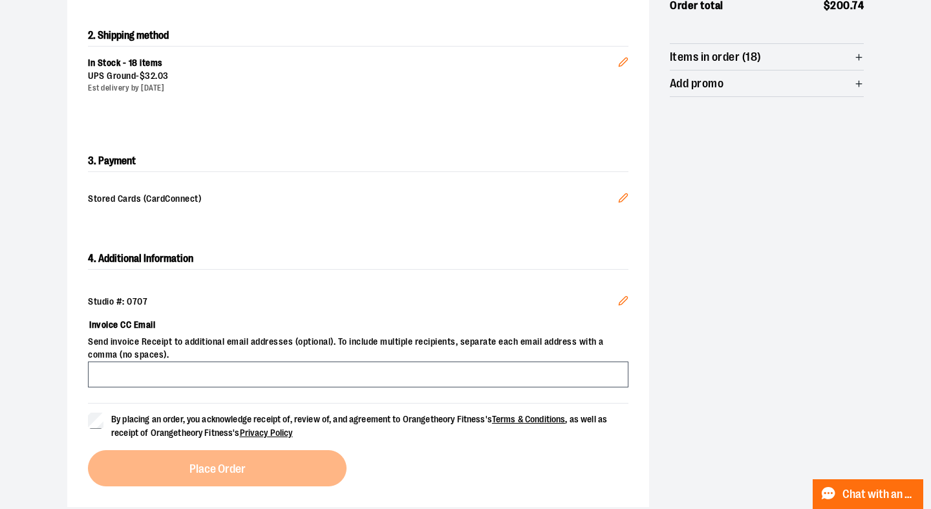
scroll to position [288, 0]
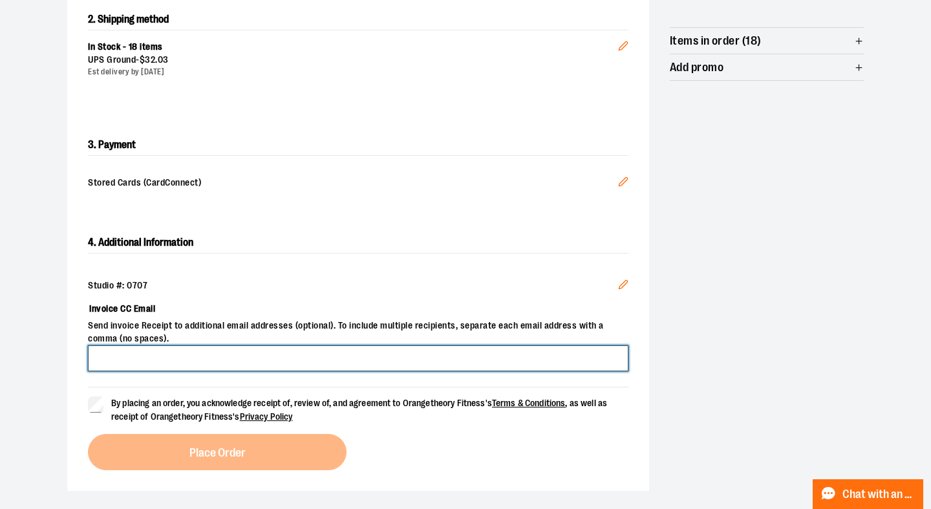
click at [207, 356] on input "Invoice CC Email" at bounding box center [358, 358] width 540 height 26
type input "*"
type input "**********"
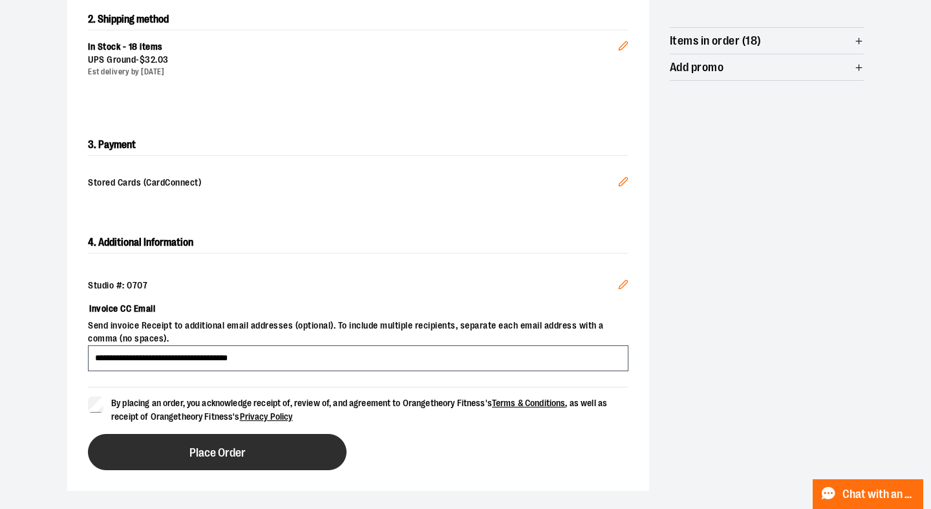
click at [263, 447] on button "Place Order" at bounding box center [217, 452] width 259 height 36
